Goal: Information Seeking & Learning: Compare options

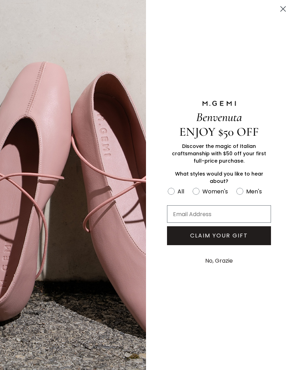
scroll to position [35, 0]
click at [282, 13] on circle "Close dialog" at bounding box center [283, 9] width 12 height 12
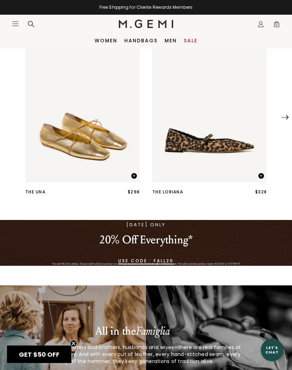
scroll to position [0, 0]
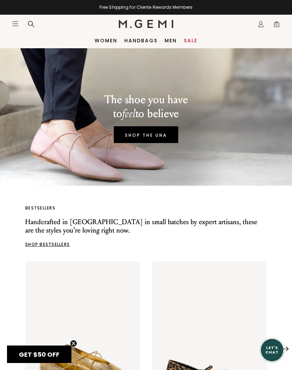
click at [193, 42] on link "Sale" at bounding box center [191, 41] width 14 height 6
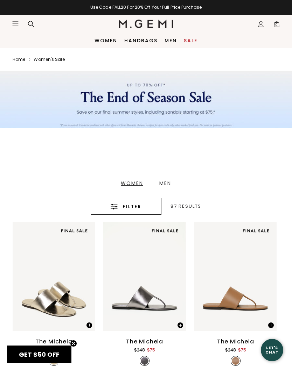
click at [130, 213] on button "Filter" at bounding box center [126, 206] width 71 height 17
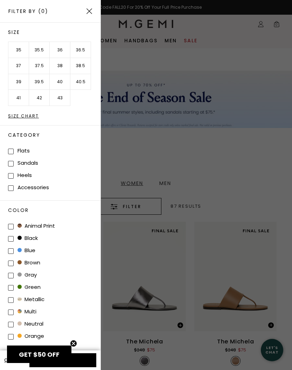
click at [37, 82] on li "39.5" at bounding box center [39, 82] width 21 height 16
click at [91, 362] on button "Apply (1)" at bounding box center [62, 361] width 67 height 14
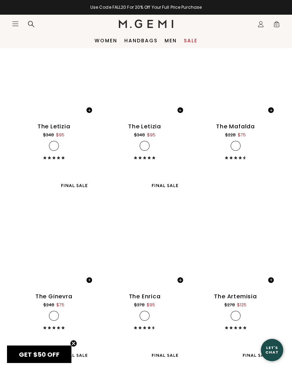
scroll to position [1588, 0]
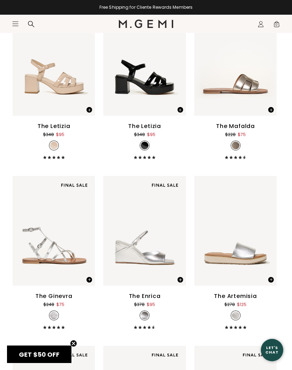
click at [152, 296] on div "The Enrica" at bounding box center [145, 296] width 32 height 8
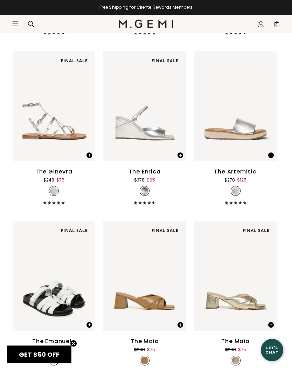
scroll to position [1713, 0]
click at [249, 169] on div "The Artemisia" at bounding box center [235, 171] width 43 height 8
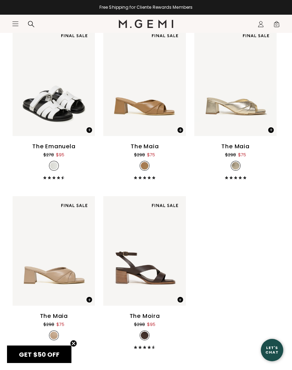
scroll to position [1909, 0]
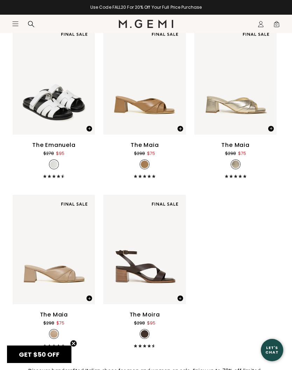
click at [150, 143] on div "The Maia" at bounding box center [145, 145] width 28 height 8
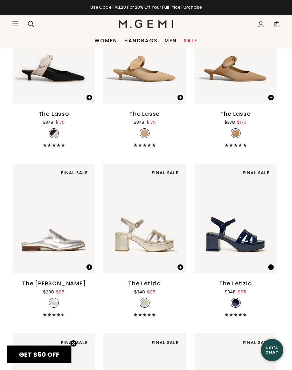
scroll to position [1259, 0]
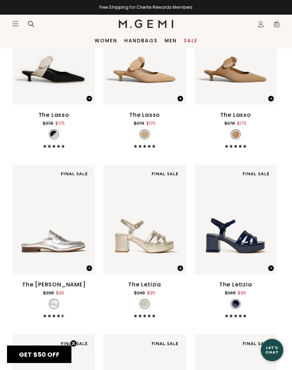
click at [69, 286] on div "The Sacca Donna Mule" at bounding box center [54, 285] width 64 height 8
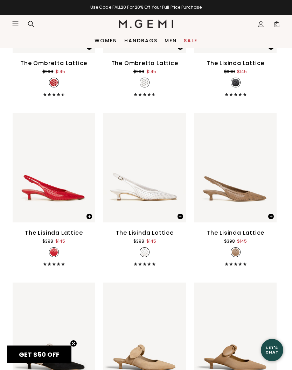
scroll to position [971, 0]
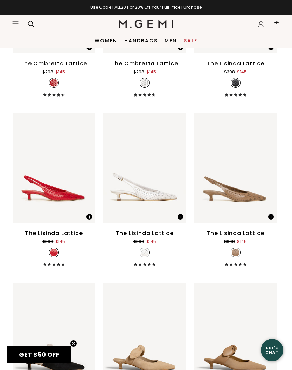
click at [253, 229] on div "The Lisinda Lattice $398 $145" at bounding box center [235, 189] width 82 height 153
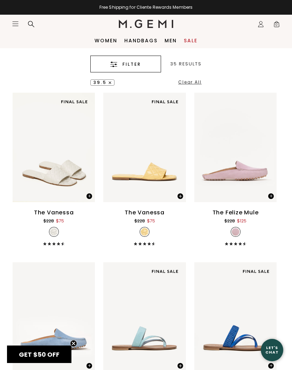
scroll to position [139, 0]
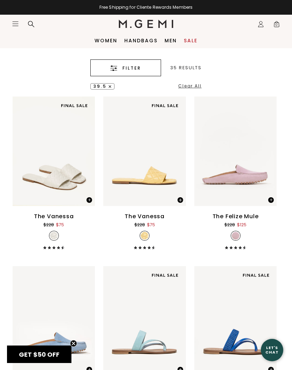
click at [58, 218] on div "The Vanessa" at bounding box center [54, 216] width 40 height 8
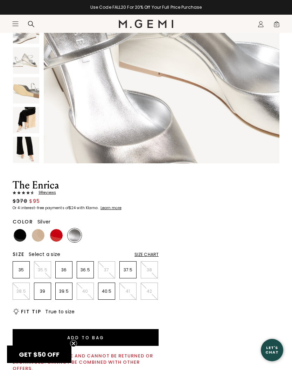
scroll to position [410, 0]
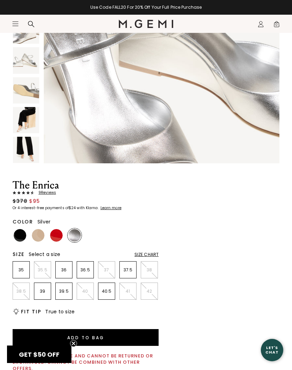
click at [55, 240] on img at bounding box center [56, 235] width 13 height 13
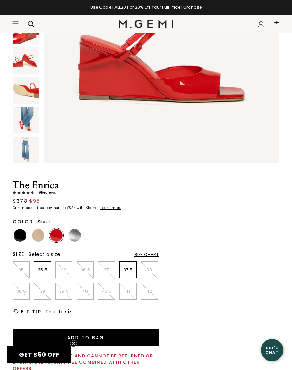
click at [79, 233] on img at bounding box center [74, 235] width 13 height 13
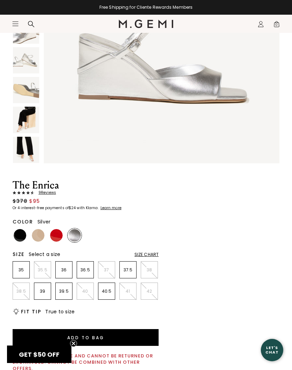
click at [16, 242] on div at bounding box center [20, 236] width 14 height 14
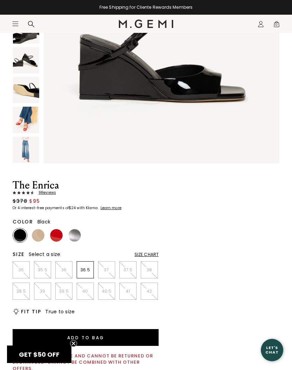
click at [77, 234] on img at bounding box center [74, 235] width 13 height 13
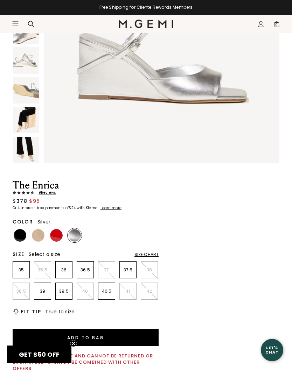
click at [29, 152] on img at bounding box center [26, 150] width 26 height 26
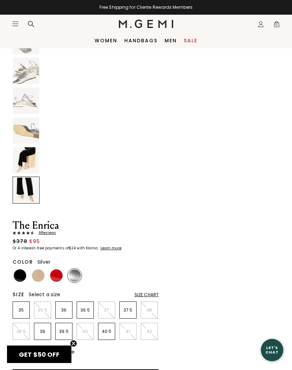
scroll to position [101, 0]
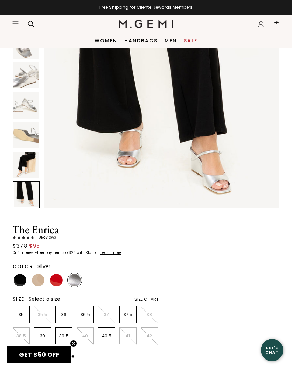
click at [33, 163] on img at bounding box center [26, 165] width 26 height 26
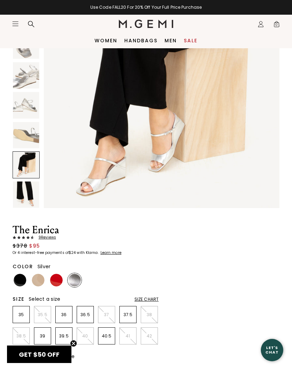
click at [26, 131] on img at bounding box center [26, 135] width 26 height 26
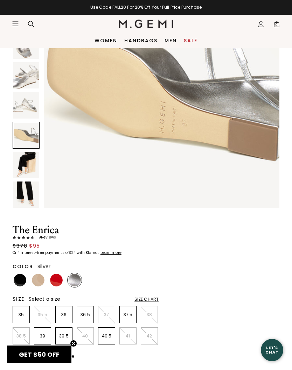
click at [21, 112] on img at bounding box center [26, 105] width 26 height 26
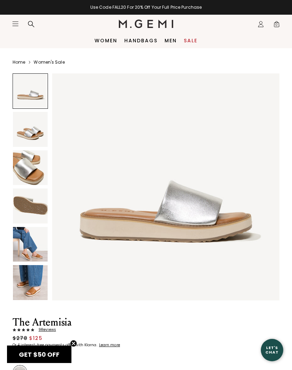
click at [39, 244] on img at bounding box center [30, 244] width 35 height 35
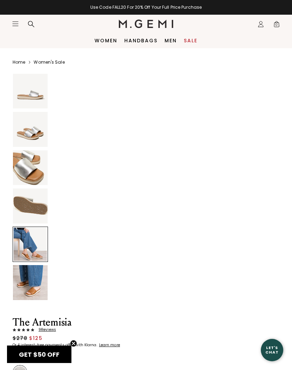
click at [33, 282] on img at bounding box center [30, 282] width 35 height 35
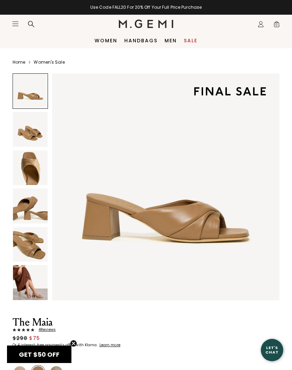
click at [40, 285] on img at bounding box center [30, 282] width 35 height 35
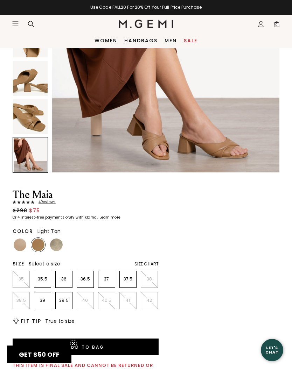
scroll to position [111, 0]
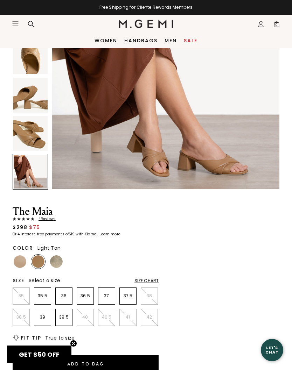
click at [33, 105] on img at bounding box center [30, 95] width 35 height 35
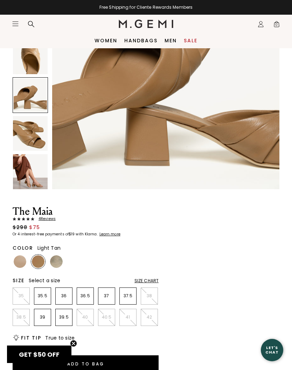
click at [31, 70] on img at bounding box center [30, 57] width 35 height 35
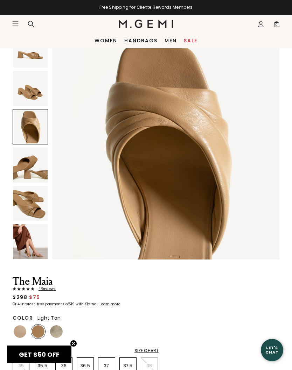
scroll to position [40, 0]
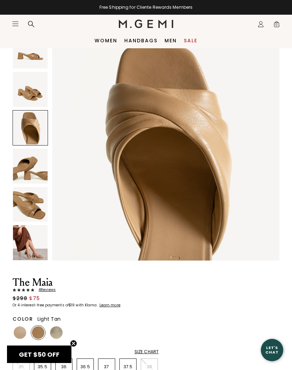
click at [36, 207] on img at bounding box center [30, 204] width 35 height 35
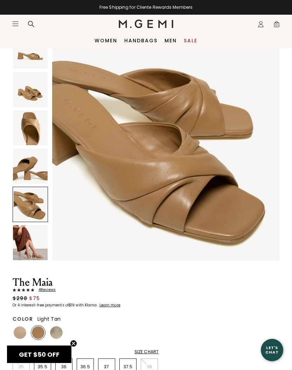
click at [37, 235] on img at bounding box center [30, 242] width 35 height 35
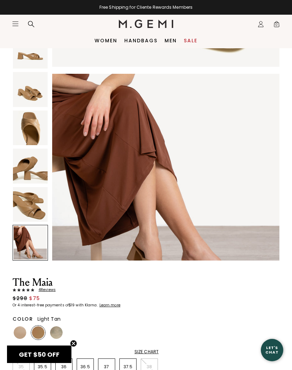
scroll to position [1170, 0]
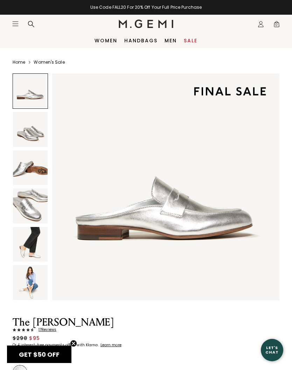
click at [31, 293] on img at bounding box center [30, 282] width 35 height 35
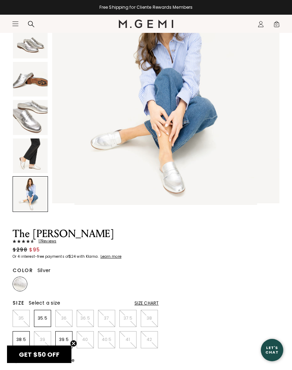
scroll to position [90, 0]
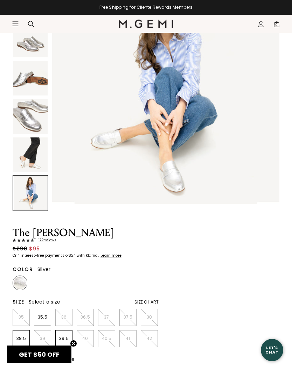
click at [27, 156] on img at bounding box center [30, 155] width 35 height 35
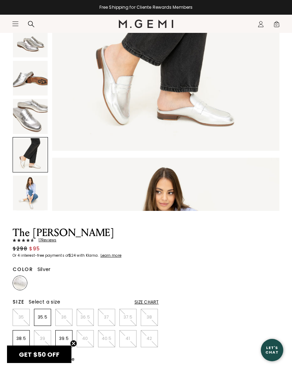
click at [32, 122] on img at bounding box center [30, 116] width 35 height 35
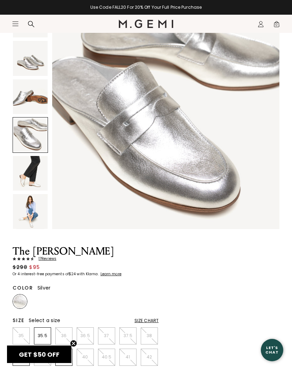
scroll to position [0, 0]
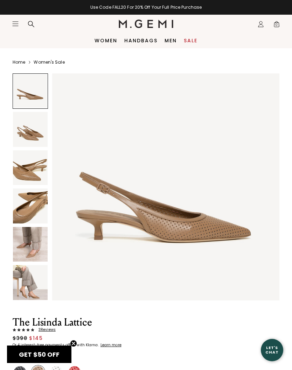
click at [34, 250] on img at bounding box center [30, 244] width 35 height 35
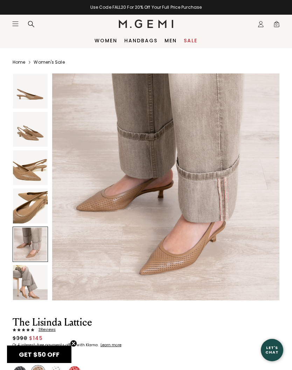
click at [27, 295] on img at bounding box center [30, 282] width 35 height 35
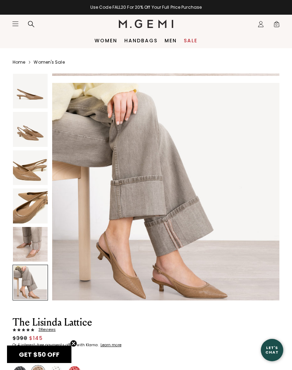
scroll to position [1170, 0]
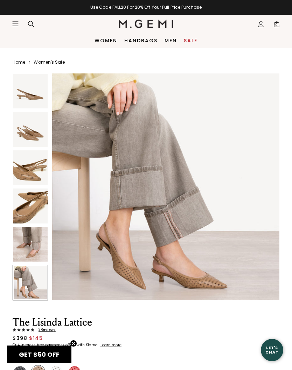
click at [27, 244] on img at bounding box center [30, 244] width 35 height 35
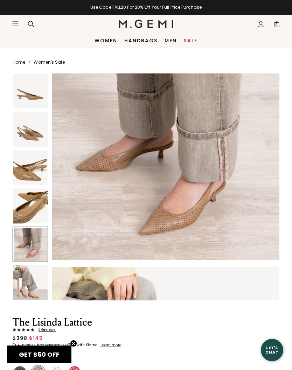
scroll to position [936, 0]
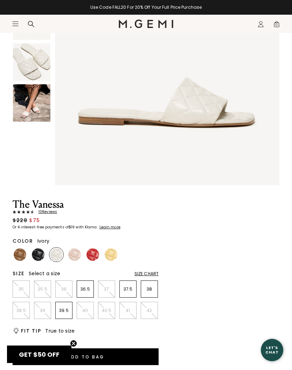
scroll to position [141, 0]
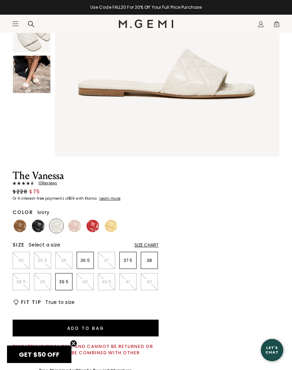
click at [72, 232] on img at bounding box center [74, 226] width 13 height 13
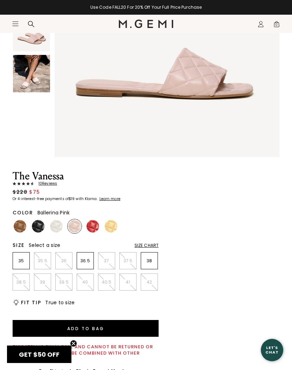
click at [98, 225] on img at bounding box center [92, 226] width 13 height 13
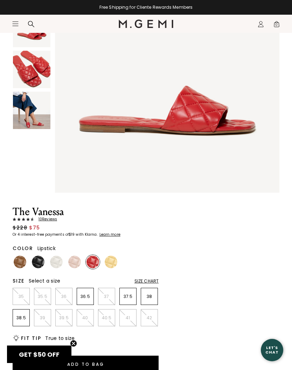
scroll to position [63, 0]
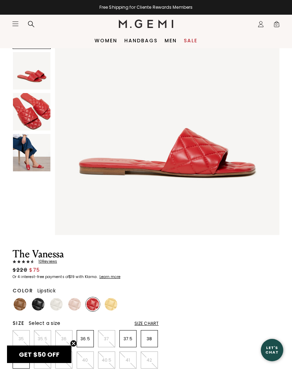
click at [29, 145] on img at bounding box center [31, 152] width 37 height 37
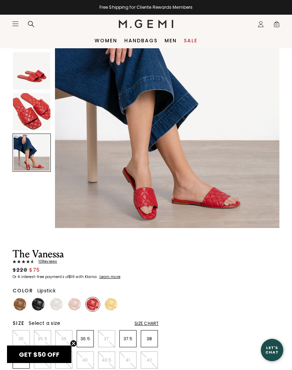
scroll to position [701, 0]
click at [80, 305] on img at bounding box center [74, 304] width 13 height 13
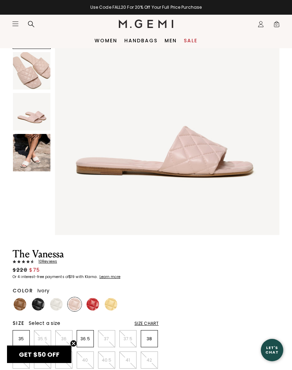
click at [42, 152] on img at bounding box center [31, 152] width 37 height 37
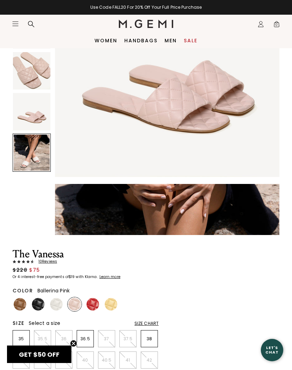
scroll to position [694, 0]
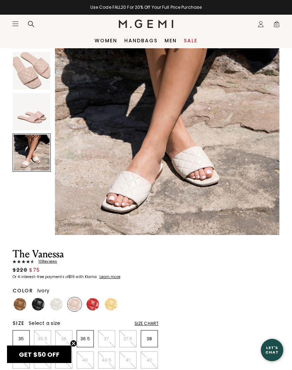
click at [51, 300] on img at bounding box center [56, 304] width 13 height 13
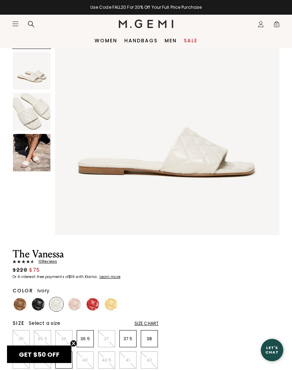
click at [27, 300] on ul at bounding box center [86, 305] width 146 height 14
click at [21, 300] on img at bounding box center [20, 304] width 13 height 13
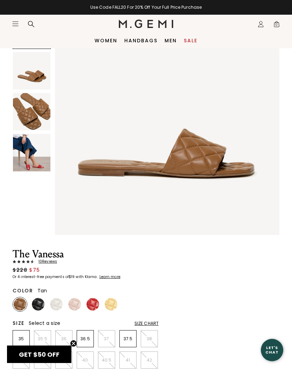
click at [32, 161] on img at bounding box center [31, 152] width 37 height 37
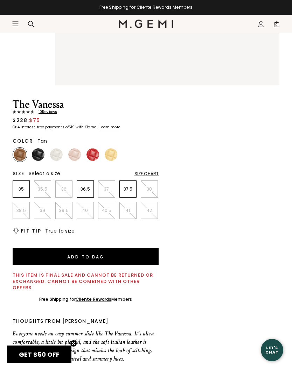
click at [23, 159] on img at bounding box center [20, 154] width 13 height 13
click at [57, 152] on img at bounding box center [56, 154] width 13 height 13
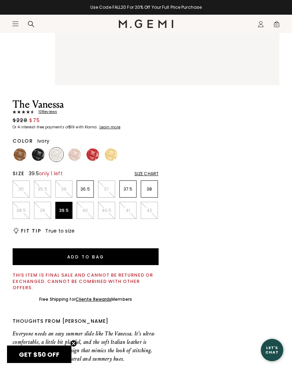
click at [62, 213] on p "39.5" at bounding box center [64, 211] width 16 height 6
click at [106, 156] on img at bounding box center [111, 154] width 13 height 13
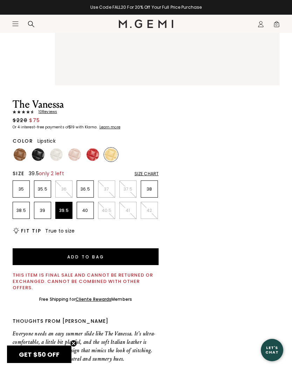
click at [86, 155] on img at bounding box center [92, 154] width 13 height 13
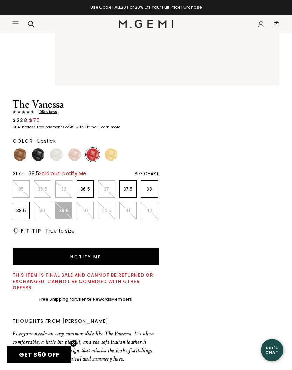
click at [70, 153] on img at bounding box center [74, 154] width 13 height 13
click at [53, 153] on img at bounding box center [56, 154] width 13 height 13
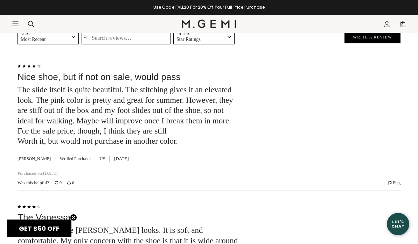
scroll to position [1169, 0]
